Goal: Use online tool/utility: Utilize a website feature to perform a specific function

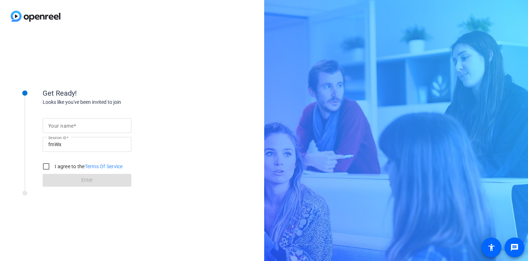
click at [96, 128] on input "Your name" at bounding box center [86, 125] width 77 height 9
type input "[PERSON_NAME]"
click at [58, 164] on label "I agree to the Terms Of Service" at bounding box center [88, 166] width 70 height 7
click at [53, 164] on input "I agree to the Terms Of Service" at bounding box center [46, 166] width 14 height 14
checkbox input "true"
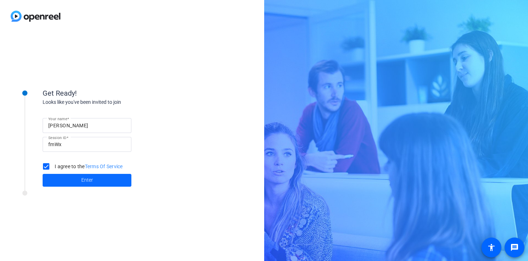
click at [67, 182] on span at bounding box center [87, 180] width 89 height 17
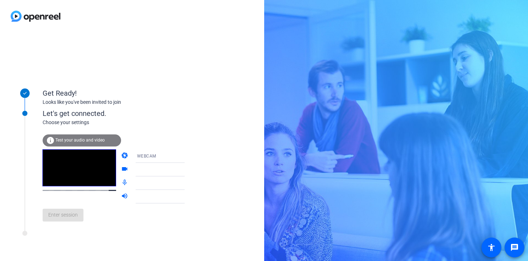
click at [72, 221] on div "Enter session" at bounding box center [121, 214] width 157 height 23
click at [86, 140] on span "Test your audio and video" at bounding box center [79, 139] width 49 height 5
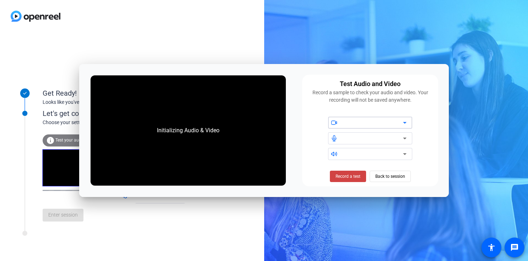
click at [374, 125] on div at bounding box center [373, 122] width 60 height 9
click at [403, 124] on icon at bounding box center [405, 122] width 9 height 9
click at [345, 178] on span "Record a test" at bounding box center [348, 176] width 25 height 6
click at [345, 178] on span "Stop Testing (6s)" at bounding box center [348, 176] width 32 height 6
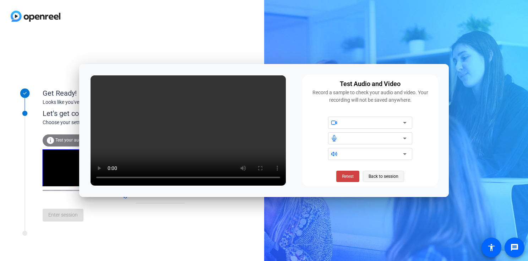
click at [379, 176] on span "Back to session" at bounding box center [384, 176] width 30 height 14
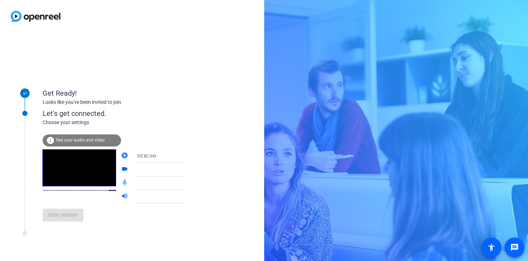
click at [62, 215] on div "Enter session" at bounding box center [121, 214] width 157 height 23
click at [72, 110] on div "Get Ready! Looks like you've been invited to join" at bounding box center [96, 93] width 178 height 36
click at [176, 155] on mat-form-field "WEBCAM" at bounding box center [165, 156] width 68 height 14
click at [176, 166] on div at bounding box center [165, 167] width 68 height 8
click at [166, 176] on mat-form-field at bounding box center [165, 170] width 68 height 14
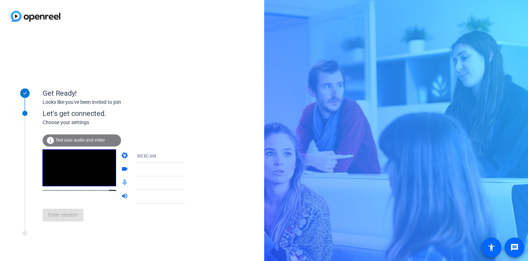
click at [144, 200] on mat-form-field at bounding box center [165, 197] width 68 height 14
click at [138, 202] on mat-form-field at bounding box center [165, 197] width 68 height 14
click at [58, 224] on div "Enter session" at bounding box center [121, 214] width 157 height 23
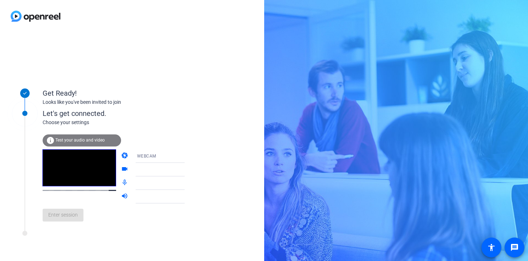
click at [58, 224] on div "Enter session" at bounding box center [121, 214] width 157 height 23
click at [60, 215] on span "Enter session" at bounding box center [62, 214] width 29 height 7
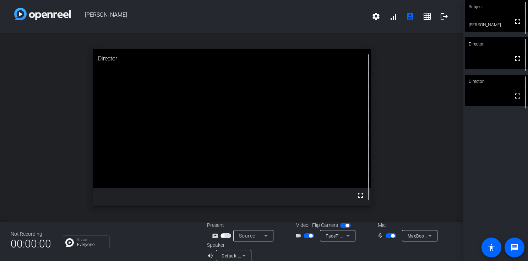
click at [64, 136] on div "open_in_new Director fullscreen" at bounding box center [232, 127] width 464 height 189
